Goal: Use online tool/utility: Utilize a website feature to perform a specific function

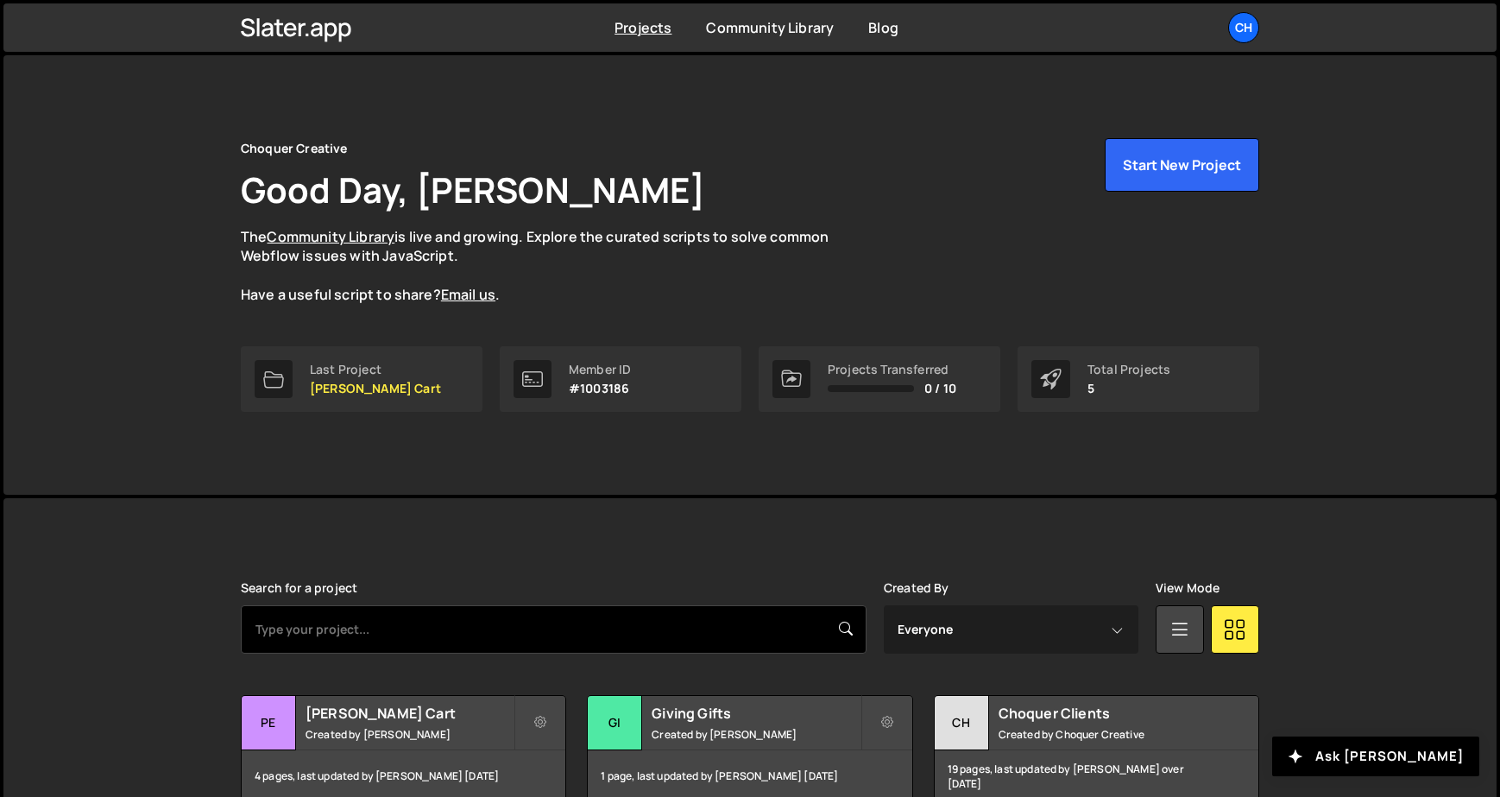
scroll to position [221, 0]
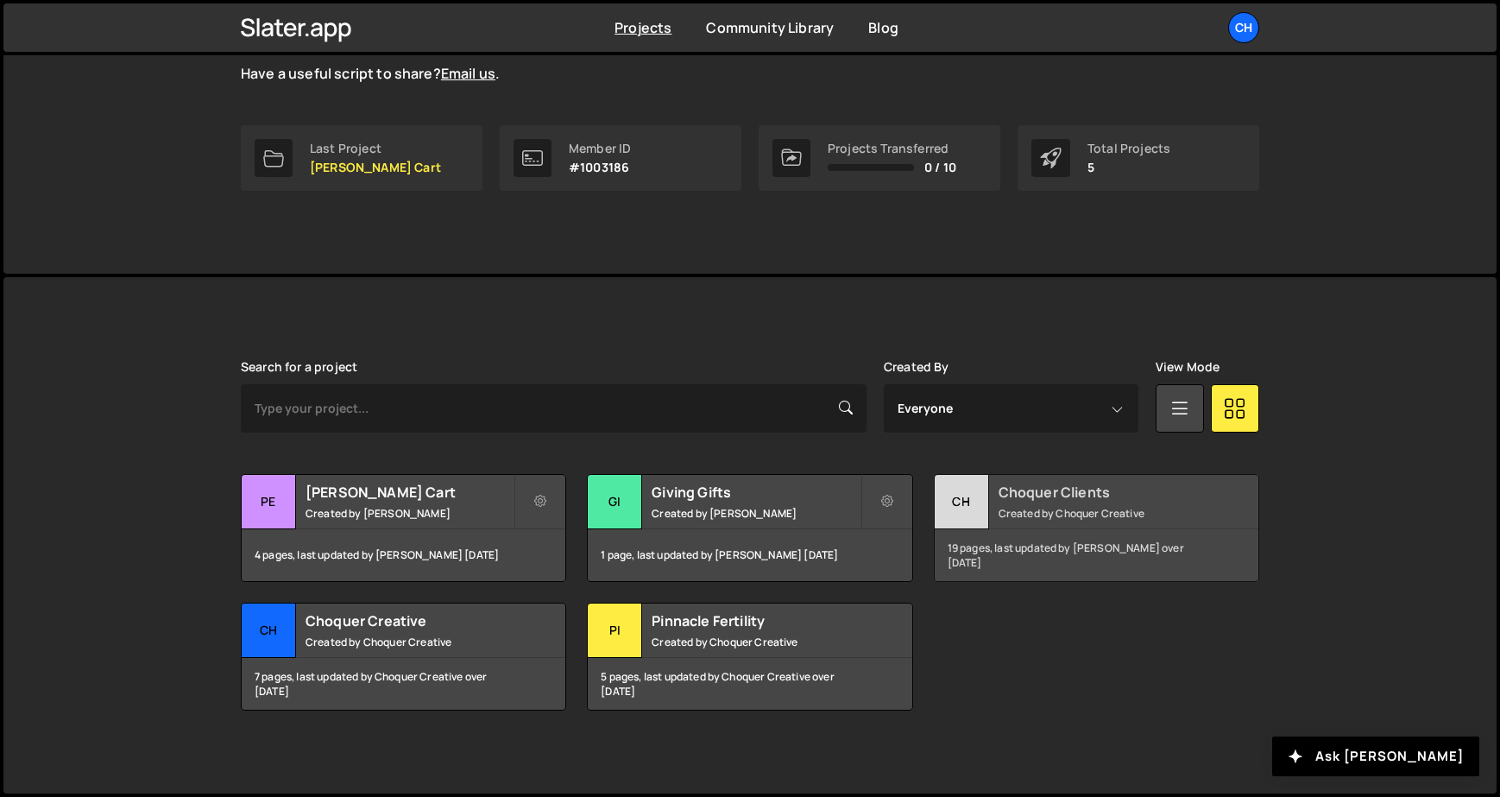
click at [996, 524] on div "Choquer Clients Created by Choquer Creative" at bounding box center [1097, 502] width 324 height 54
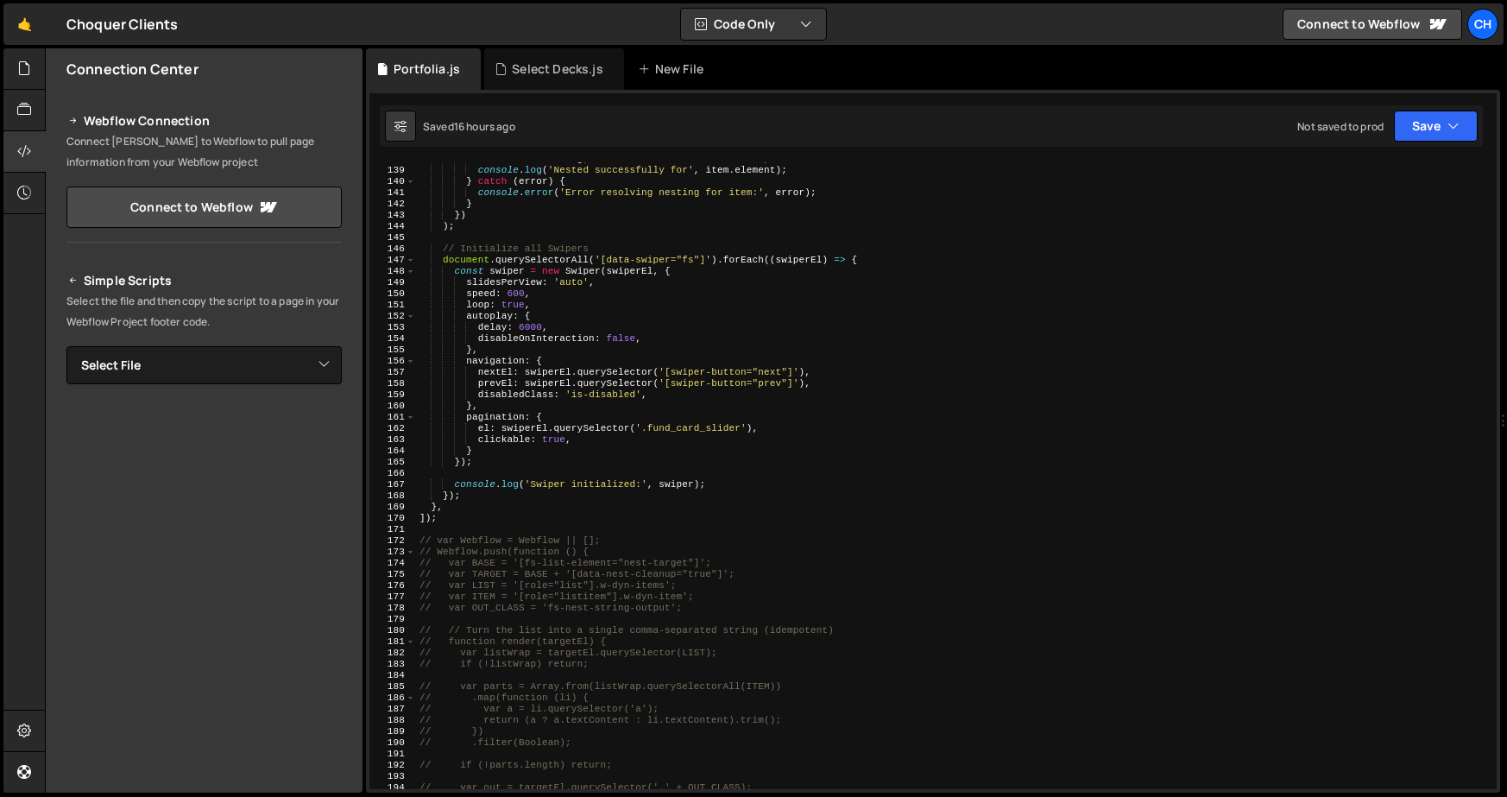
scroll to position [1546, 0]
click at [525, 325] on div "await item . nesting ; // ensure nested list is ready console . log ( 'Nested s…" at bounding box center [953, 478] width 1074 height 649
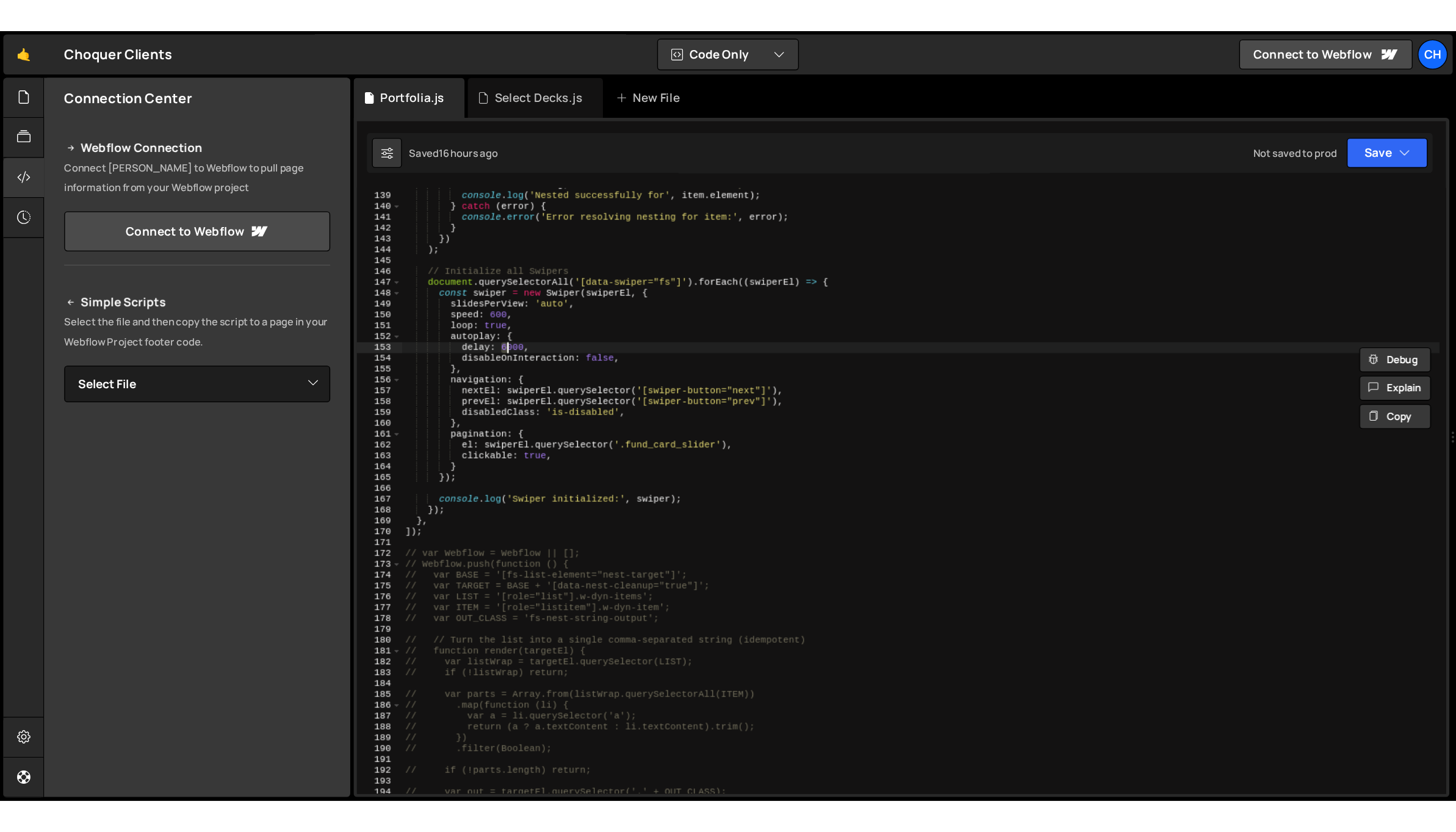
scroll to position [0, 6]
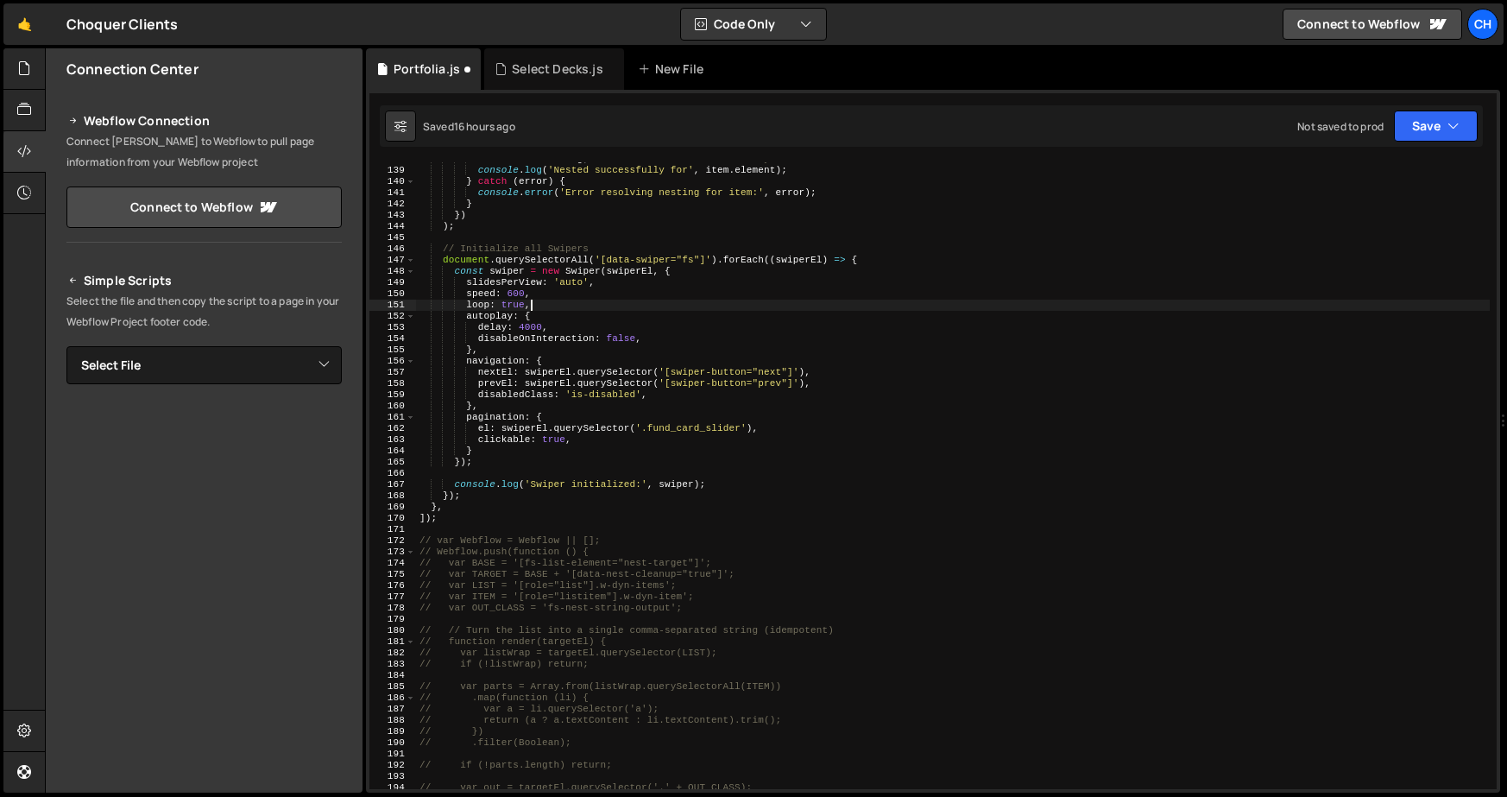
click at [620, 300] on div "await item . nesting ; // ensure nested list is ready console . log ( 'Nested s…" at bounding box center [953, 478] width 1074 height 649
type textarea "loop: true,"
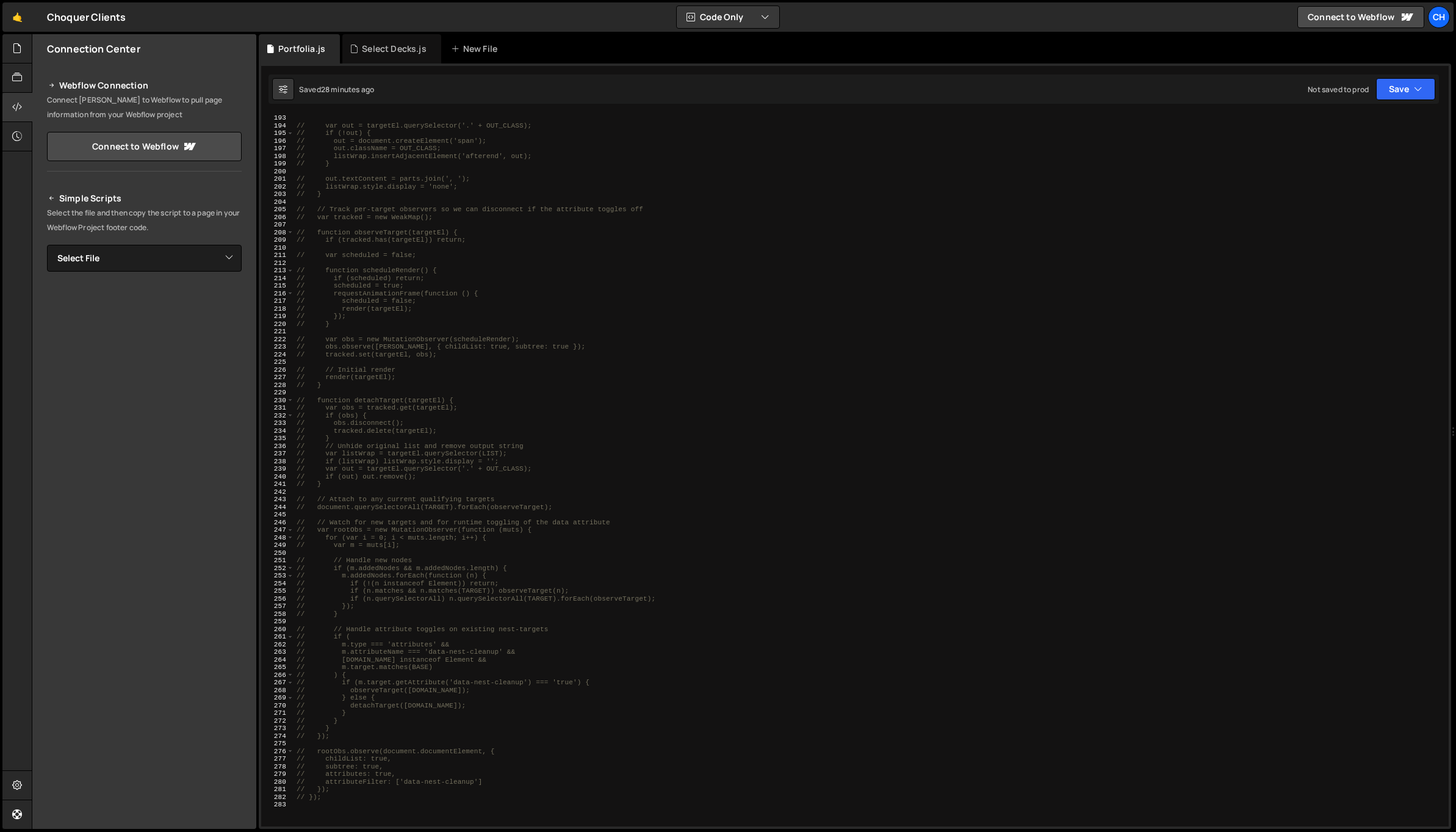
scroll to position [1801, 0]
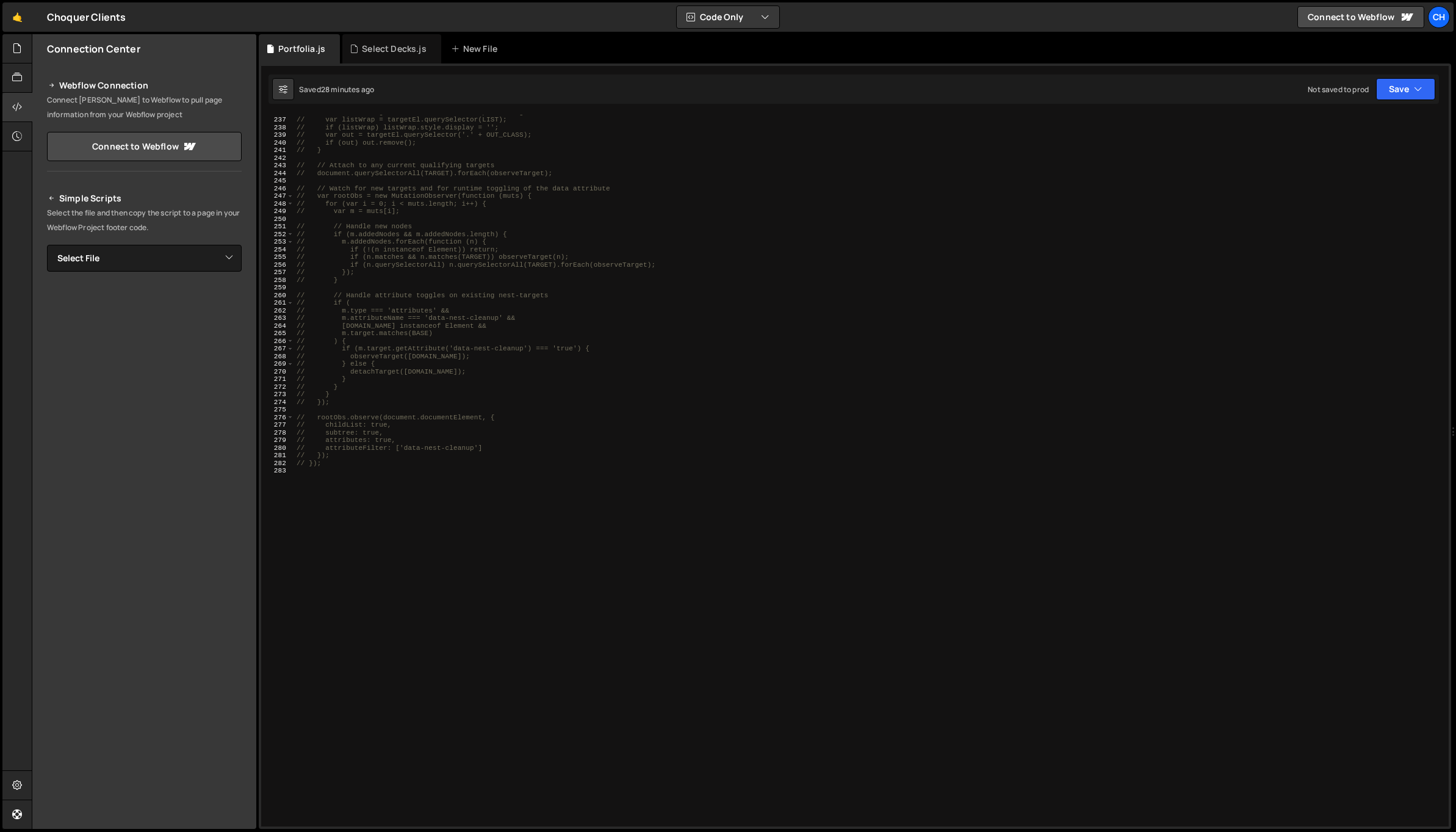
click at [406, 531] on div "// // Unhide original list and remove output string // var listWrap = targetEl.…" at bounding box center [869, 472] width 1150 height 727
paste textarea "</script>"
type textarea "</script>"
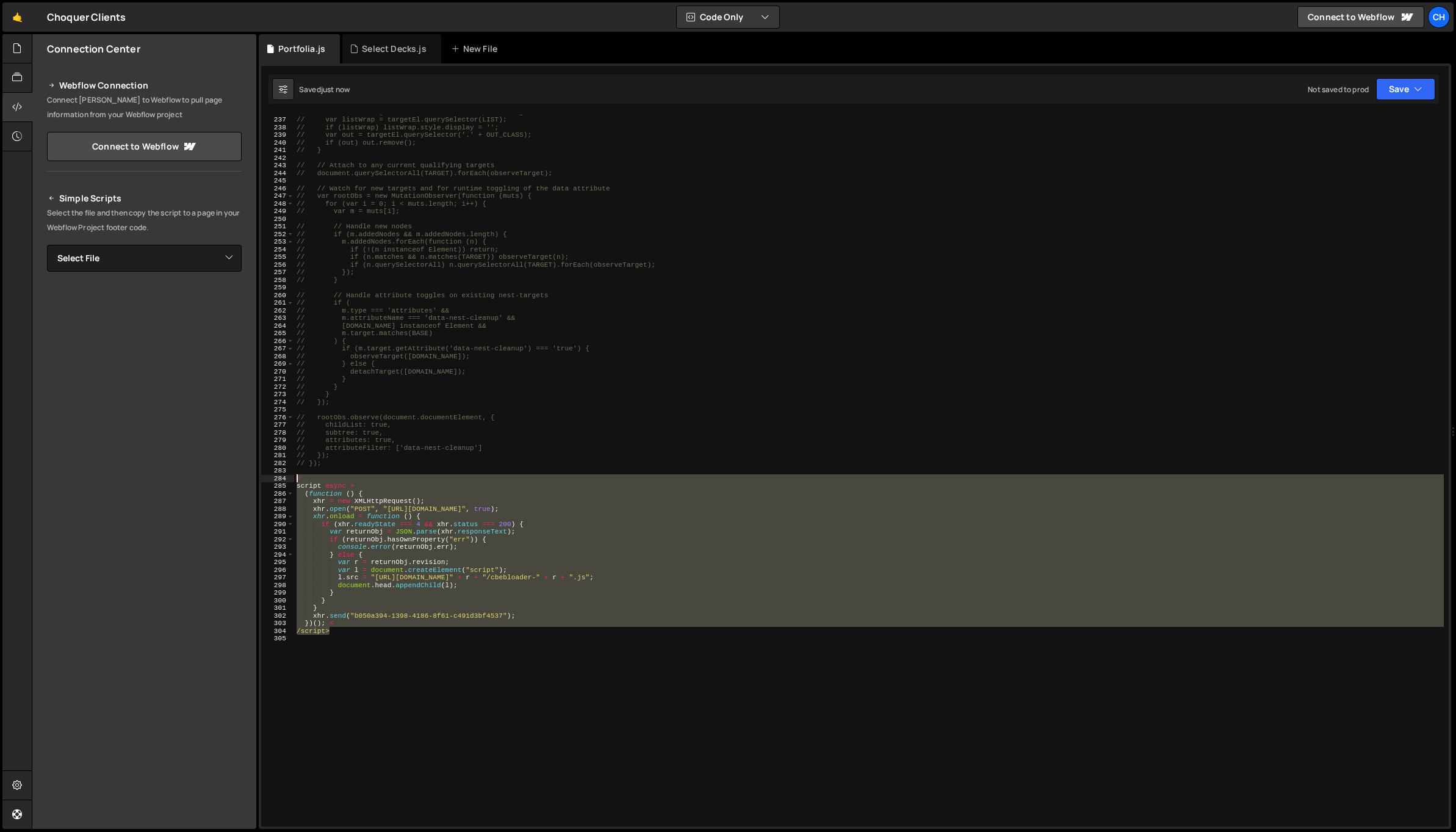
drag, startPoint x: 343, startPoint y: 635, endPoint x: 283, endPoint y: 478, distance: 168.1
click at [283, 478] on div "236 237 238 239 240 241 242 243 244 245 246 247 248 249 250 251 252 253 254 255…" at bounding box center [855, 470] width 1188 height 712
type textarea "< script async >"
